Goal: Navigation & Orientation: Understand site structure

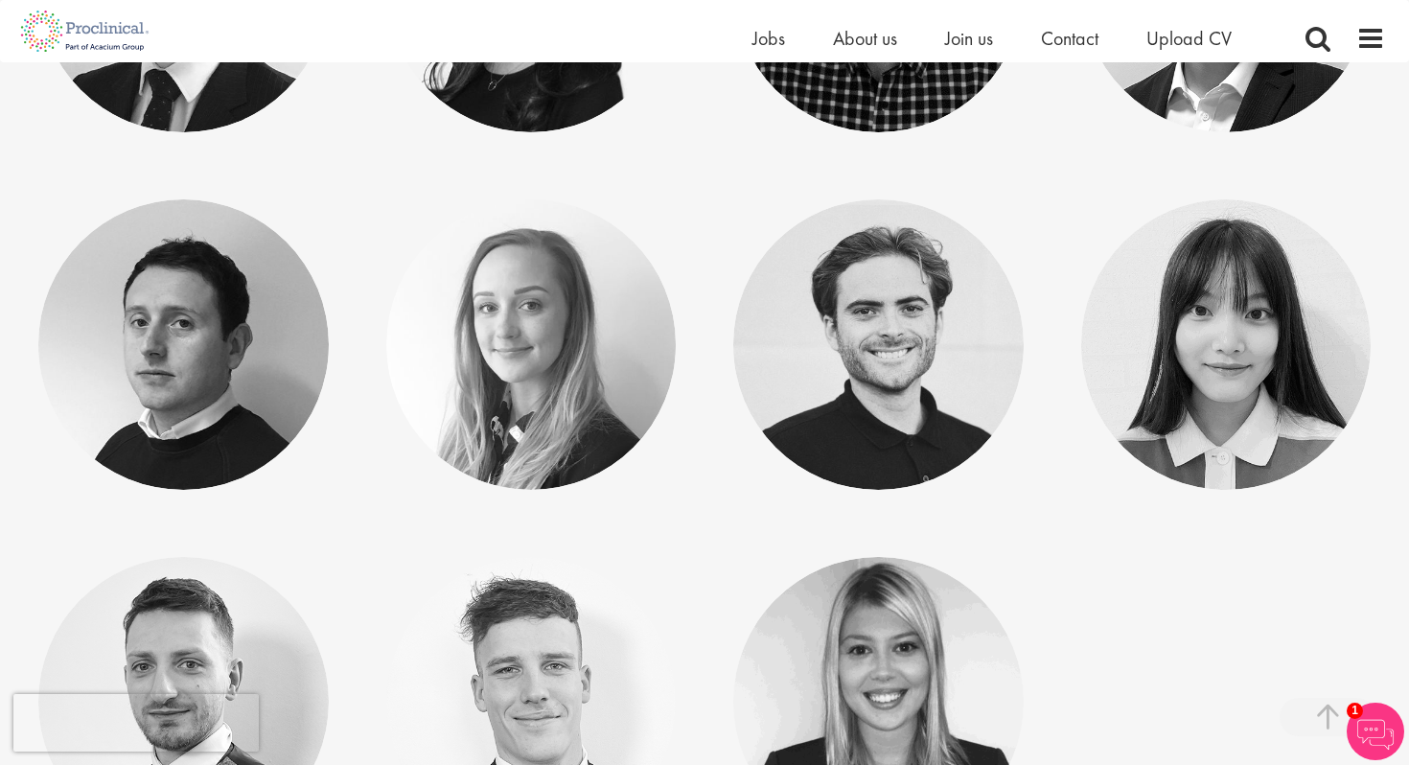
scroll to position [9812, 0]
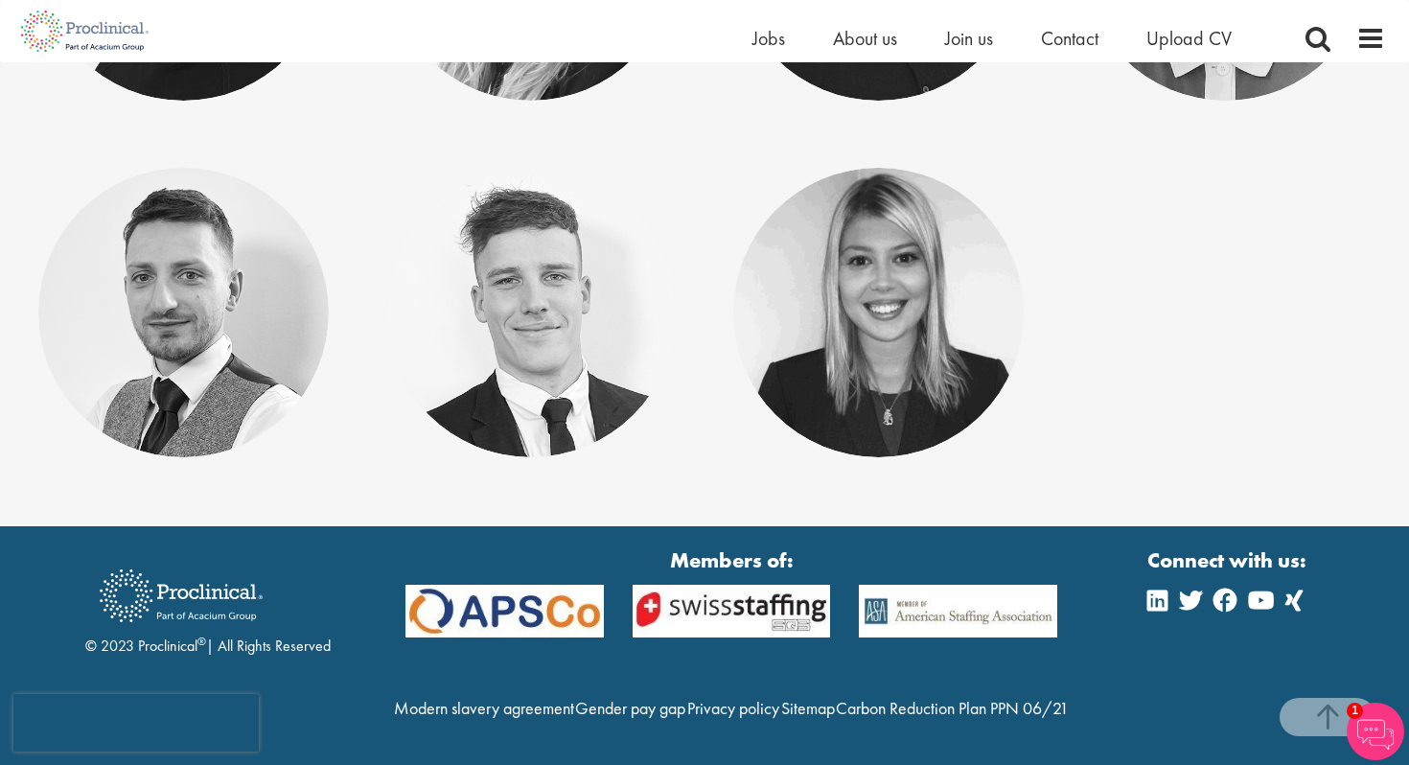
click at [545, 695] on li "Modern slavery agreement" at bounding box center [484, 711] width 180 height 32
click at [547, 697] on link "Modern slavery agreement" at bounding box center [484, 708] width 180 height 22
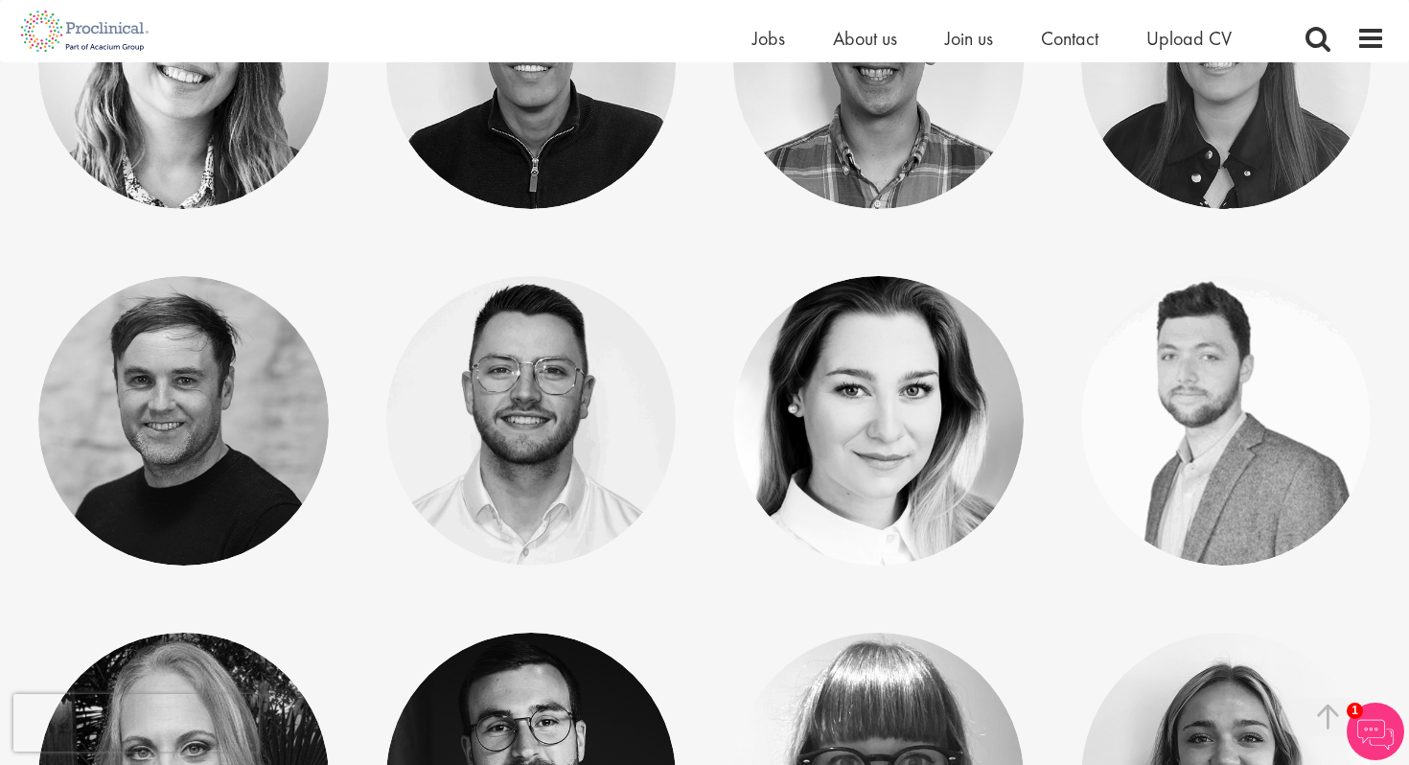
scroll to position [6957, 0]
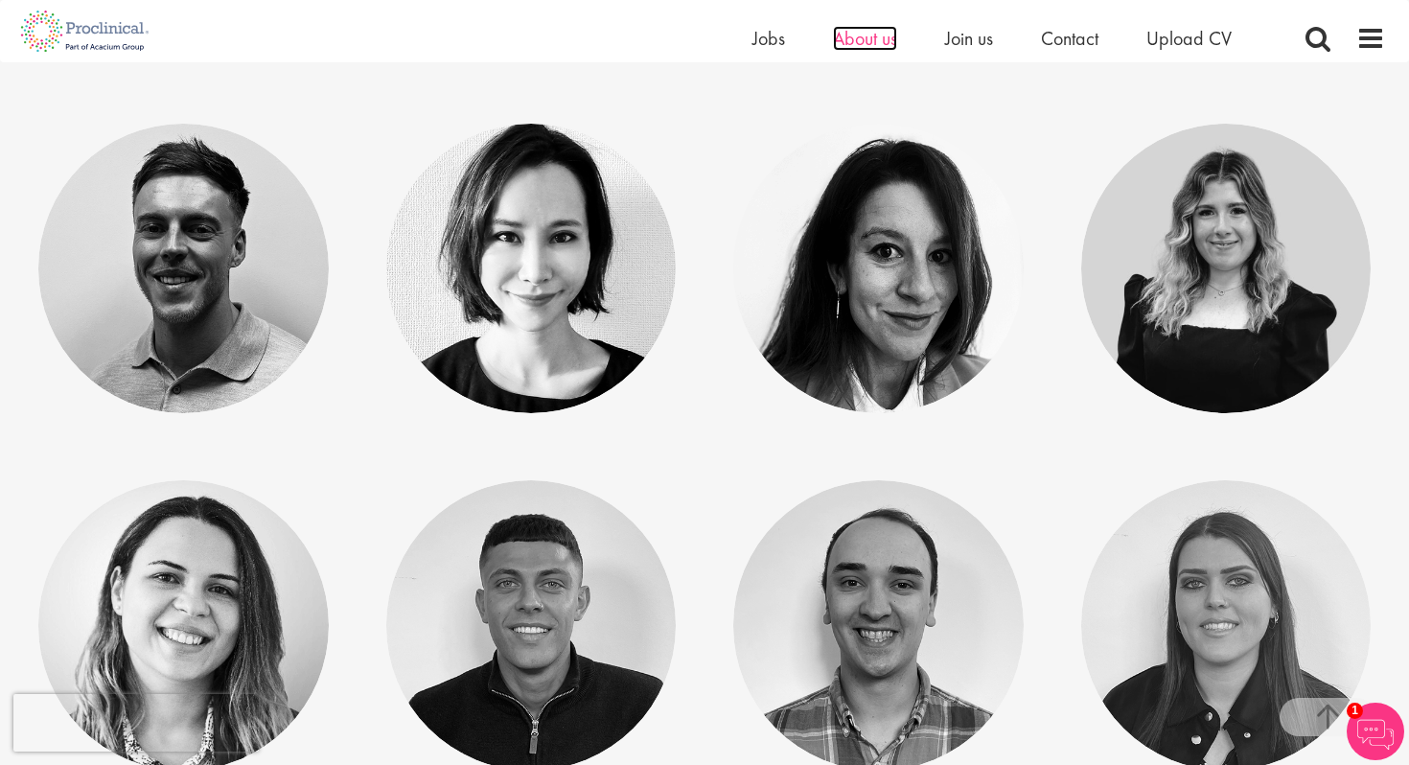
click at [860, 39] on span "About us" at bounding box center [865, 38] width 64 height 25
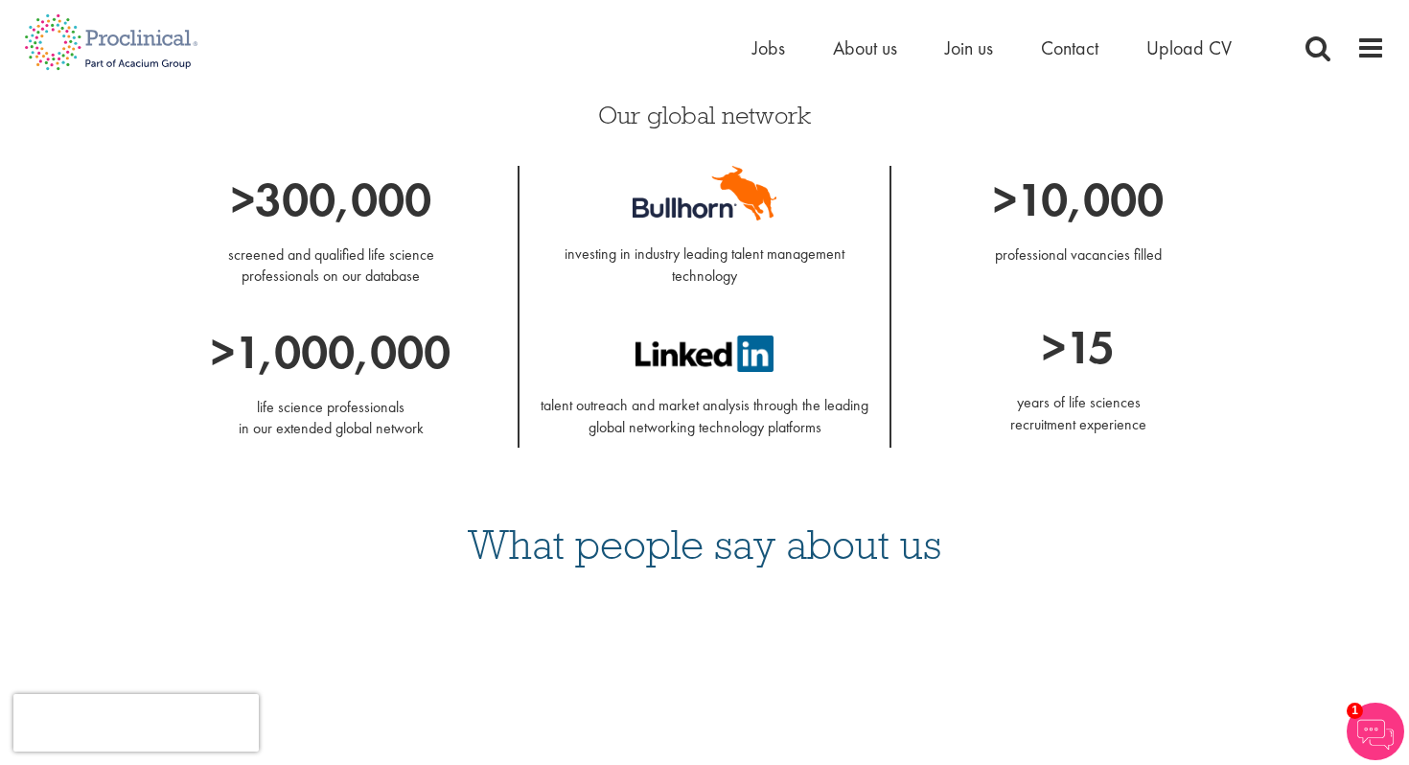
scroll to position [1572, 0]
